Goal: Task Accomplishment & Management: Manage account settings

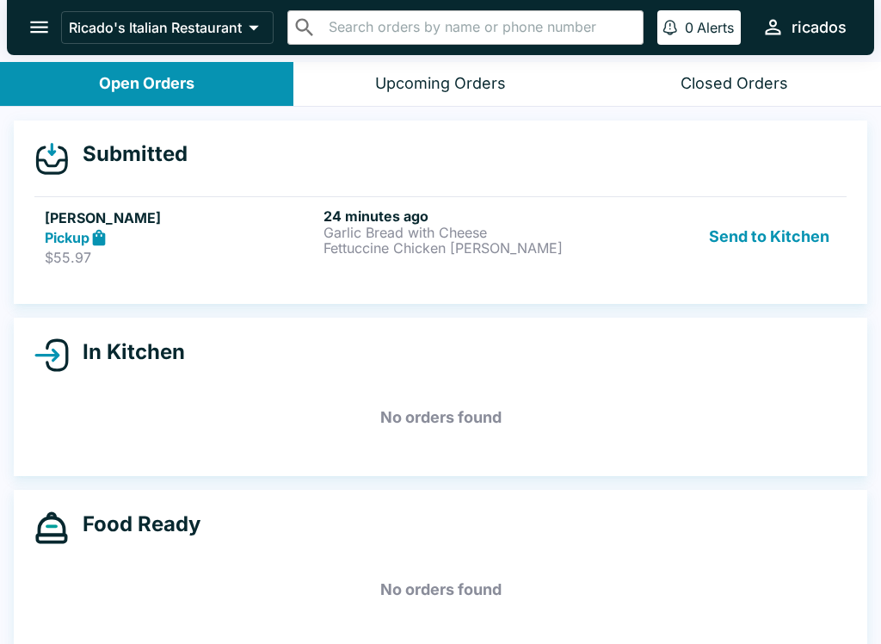
click at [785, 225] on button "Send to Kitchen" at bounding box center [769, 236] width 134 height 59
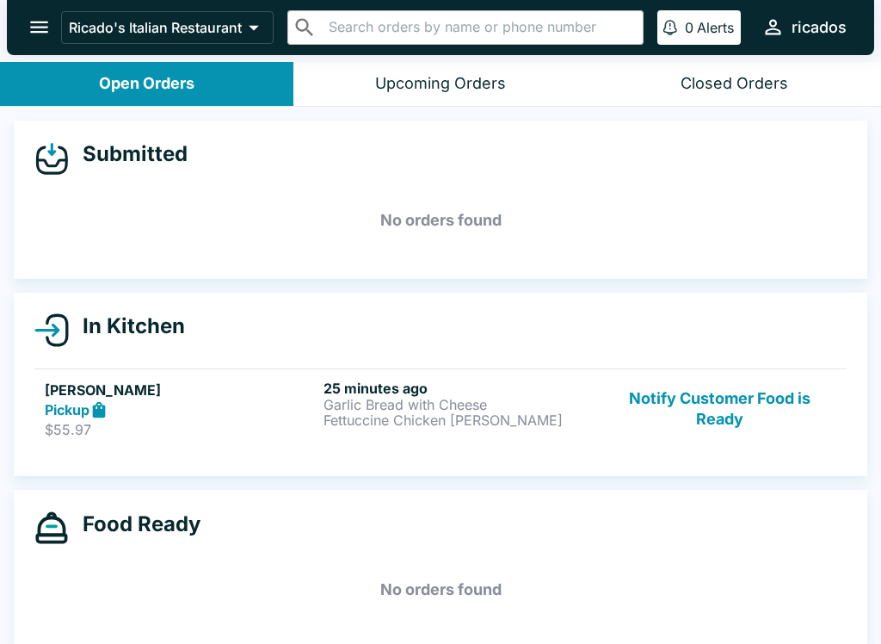
click at [687, 382] on button "Notify Customer Food is Ready" at bounding box center [719, 409] width 233 height 59
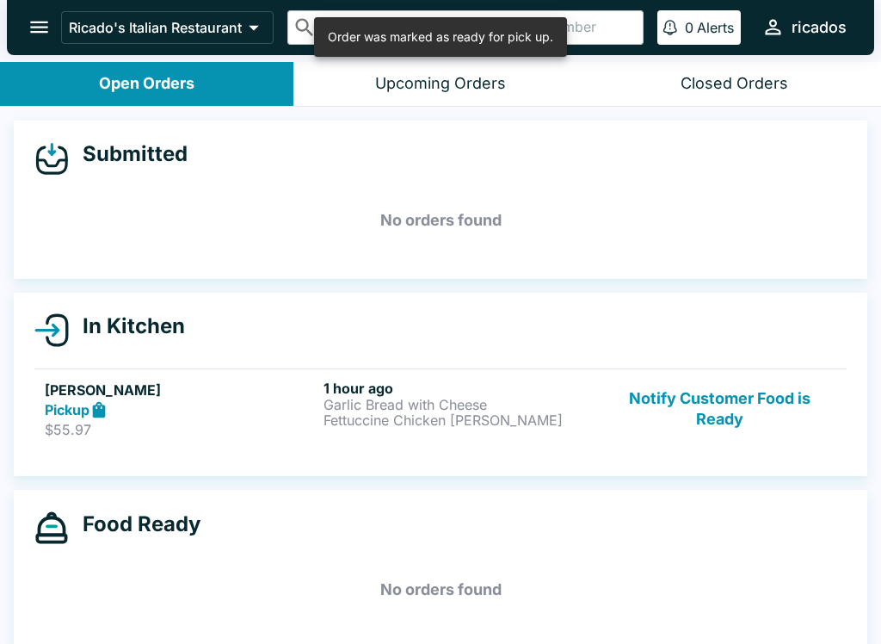
click at [725, 401] on button "Notify Customer Food is Ready" at bounding box center [719, 409] width 233 height 59
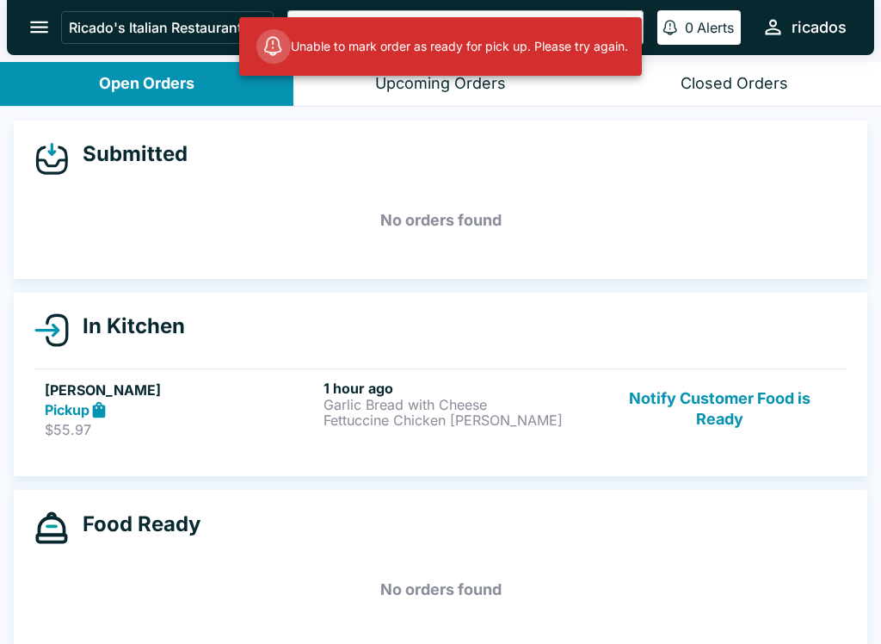
click at [51, 20] on icon "open drawer" at bounding box center [39, 26] width 23 height 23
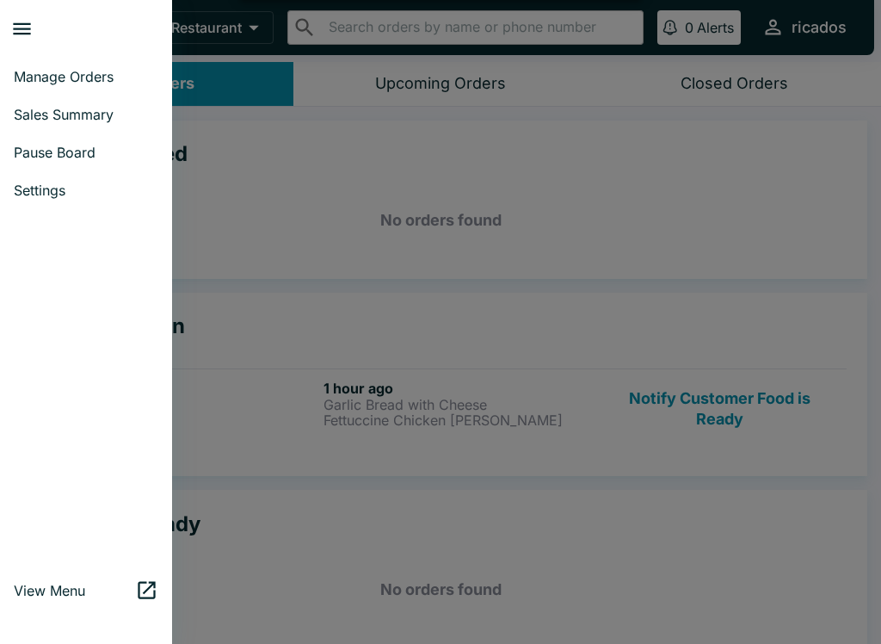
click at [51, 71] on span "Manage Orders" at bounding box center [86, 76] width 145 height 17
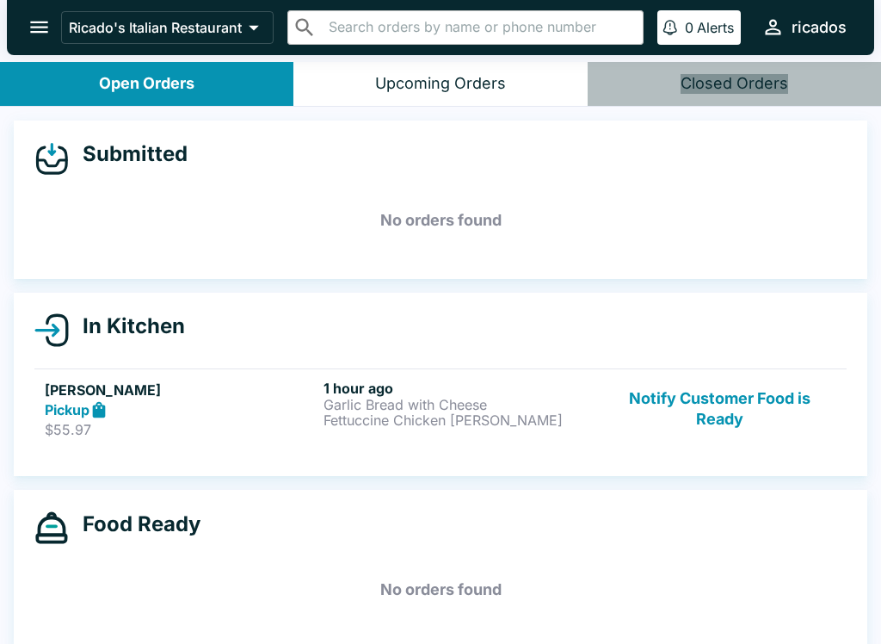
click at [739, 92] on div "Closed Orders" at bounding box center [735, 84] width 108 height 20
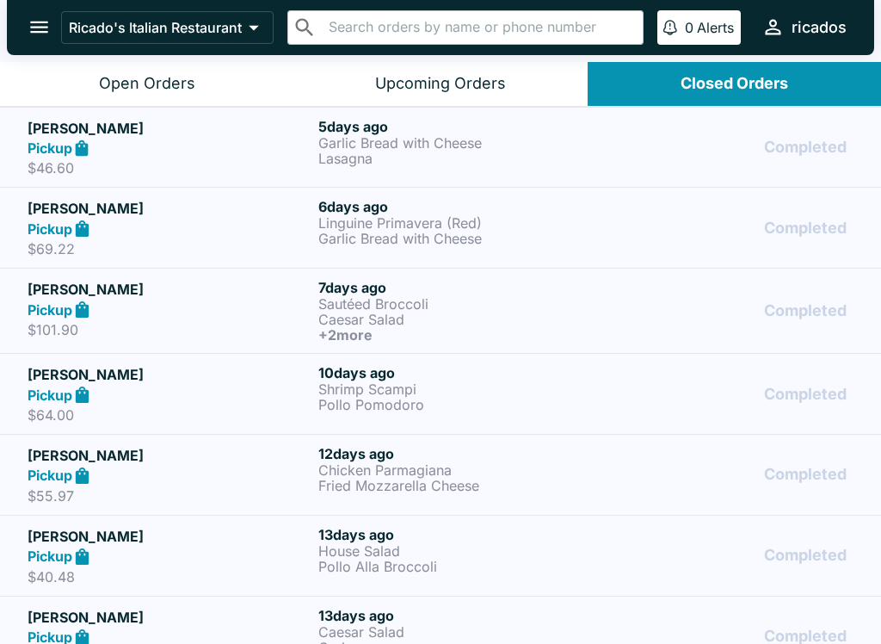
click at [455, 85] on div "Upcoming Orders" at bounding box center [440, 84] width 131 height 20
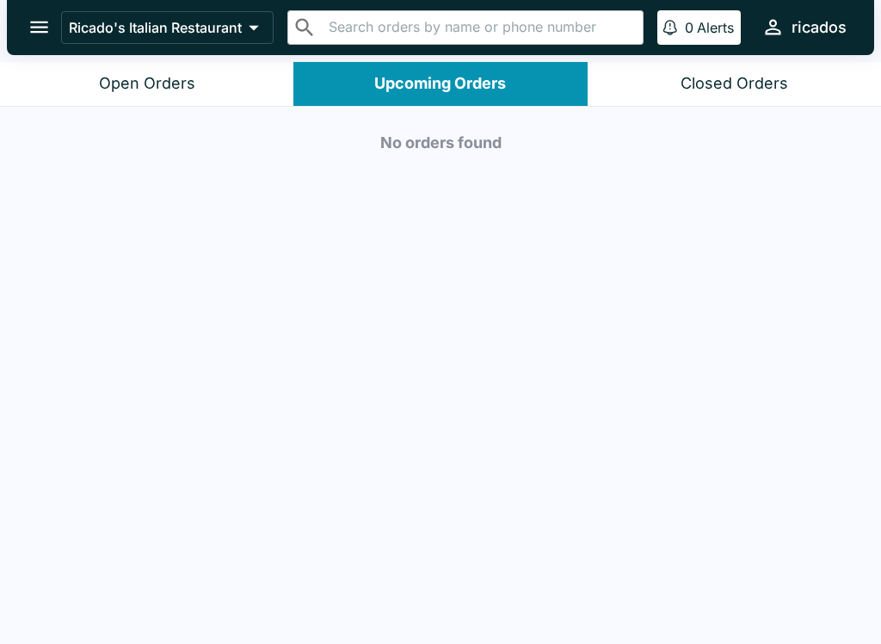
click at [180, 96] on button "Open Orders" at bounding box center [146, 84] width 293 height 44
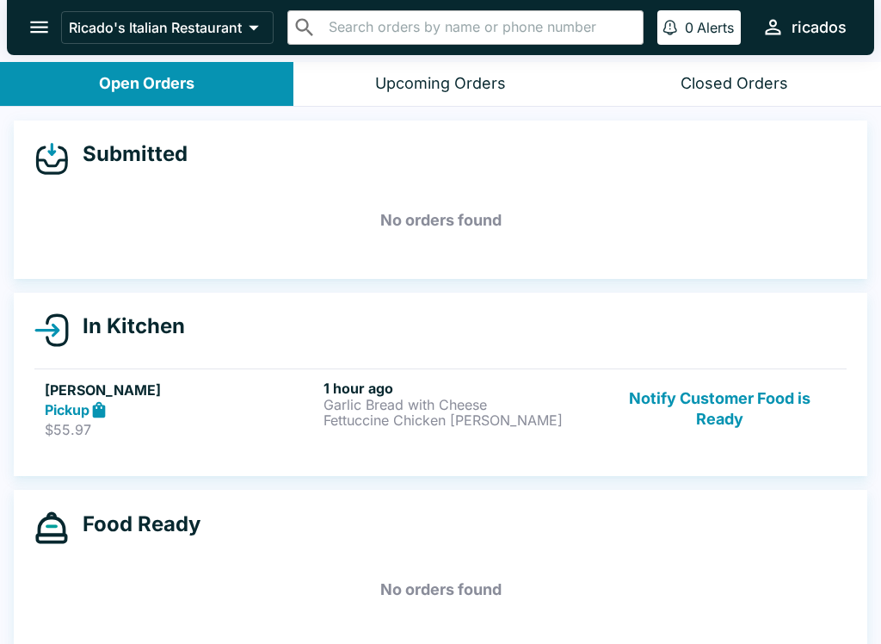
click at [753, 401] on button "Notify Customer Food is Ready" at bounding box center [719, 409] width 233 height 59
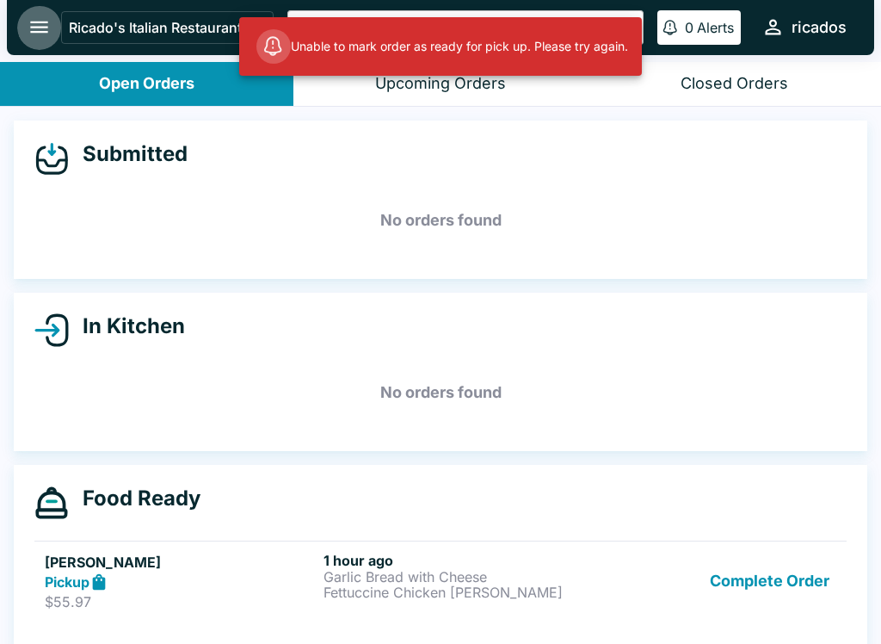
click at [41, 22] on icon "open drawer" at bounding box center [39, 28] width 18 height 12
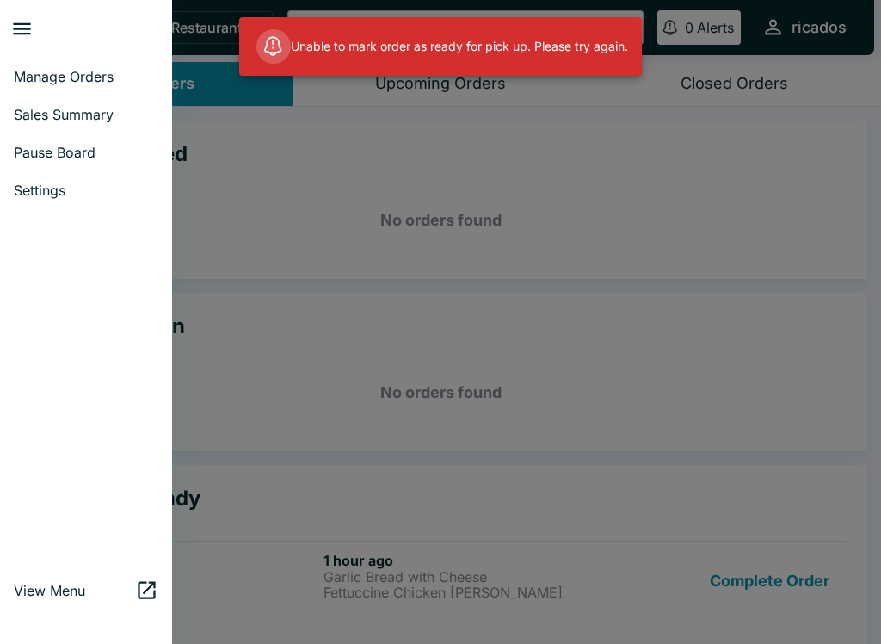
click at [803, 320] on div at bounding box center [440, 322] width 881 height 644
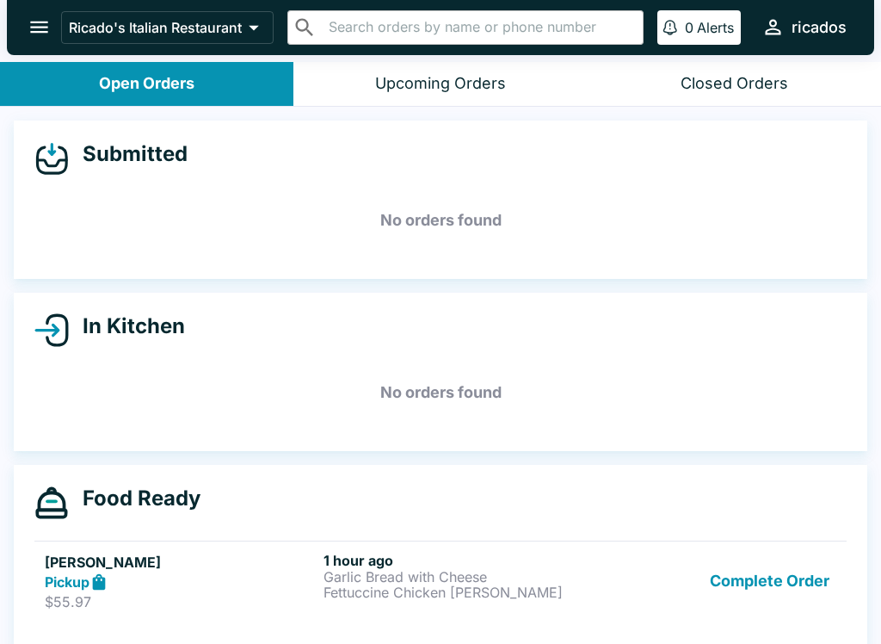
click at [789, 571] on button "Complete Order" at bounding box center [769, 581] width 133 height 59
